Goal: Task Accomplishment & Management: Complete application form

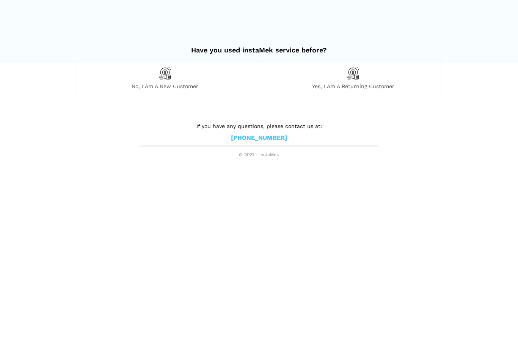
click at [167, 83] on span "No, I am a new customer" at bounding box center [165, 86] width 176 height 7
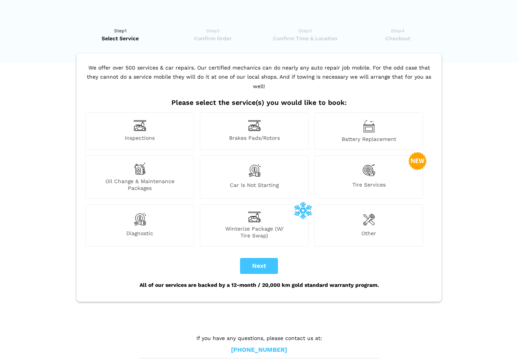
click at [373, 211] on img at bounding box center [369, 218] width 12 height 15
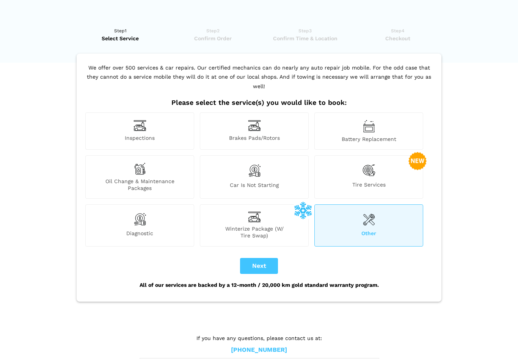
click at [268, 258] on button "Next" at bounding box center [259, 266] width 38 height 16
checkbox input "true"
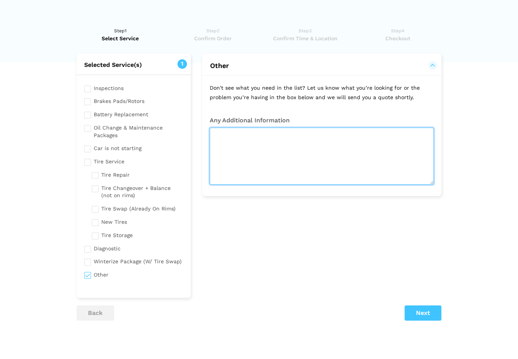
click at [246, 142] on textarea at bounding box center [322, 156] width 224 height 57
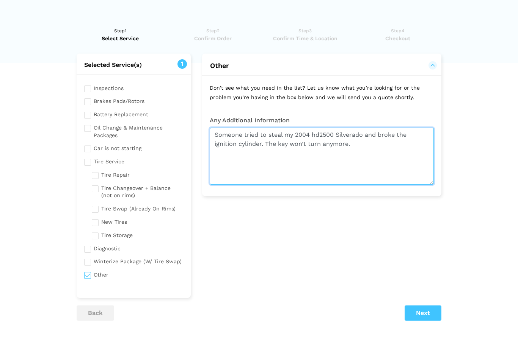
type textarea "Someone tried to steal my 2004 hd2500 Silverado and broke the ignition cylinder…"
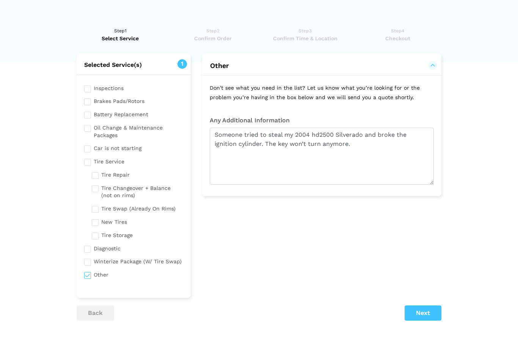
click at [468, 131] on lik "Have you used instaMek service before? No, I am a new customer Yes, I am a retu…" at bounding box center [259, 213] width 518 height 389
click at [425, 307] on button "Next" at bounding box center [423, 312] width 37 height 15
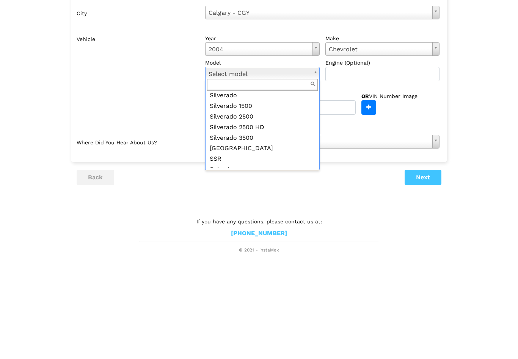
scroll to position [382, 0]
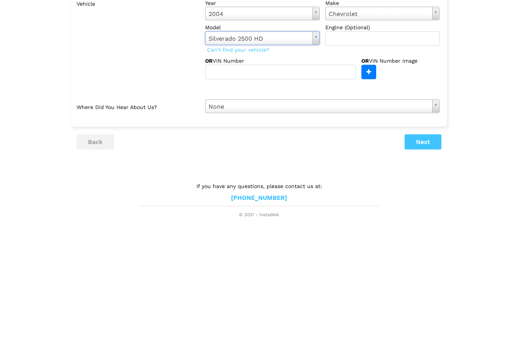
click at [427, 243] on button "Next" at bounding box center [423, 250] width 37 height 15
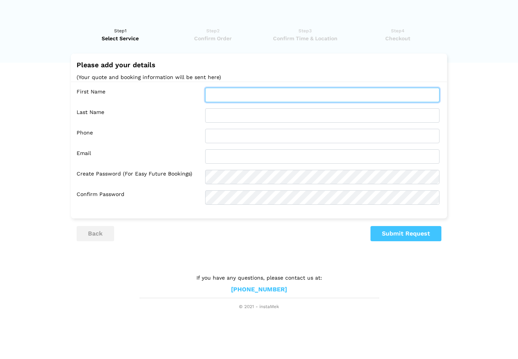
click at [272, 98] on input "text" at bounding box center [322, 95] width 235 height 14
type input "[PERSON_NAME]"
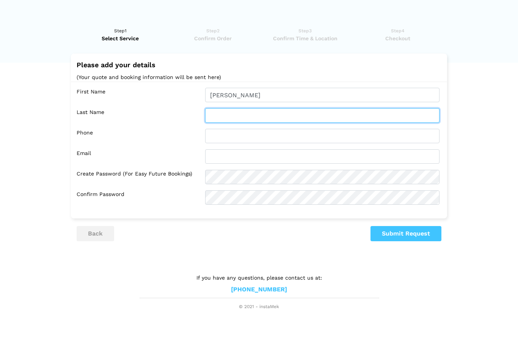
type input "[PERSON_NAME]"
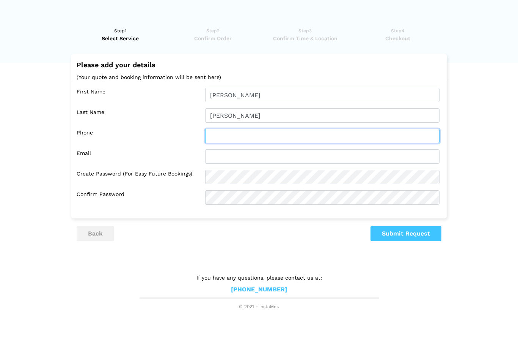
type input "4038287268"
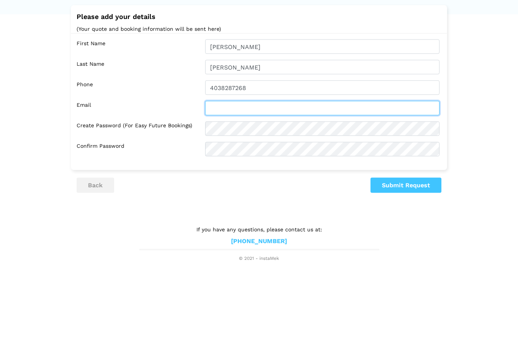
type input "[EMAIL_ADDRESS][DOMAIN_NAME]"
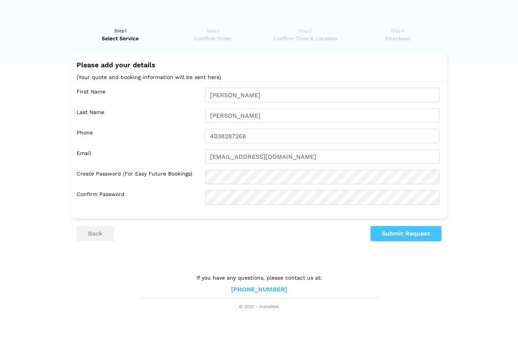
click at [411, 237] on button "Submit Request" at bounding box center [406, 233] width 71 height 15
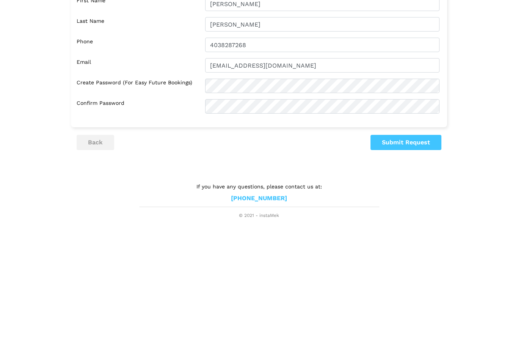
click at [408, 226] on button "Submit Request" at bounding box center [406, 233] width 71 height 15
